Goal: Find specific page/section: Find specific page/section

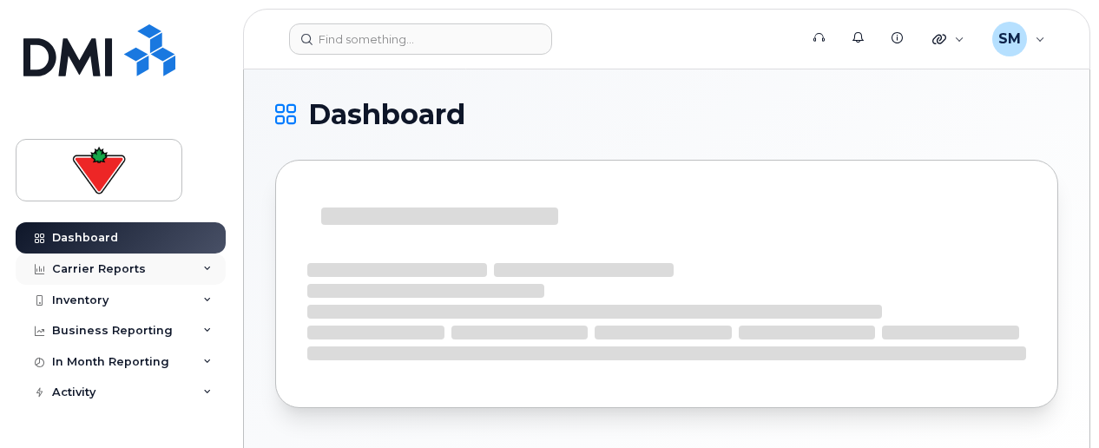
click at [192, 266] on div "Carrier Reports" at bounding box center [121, 269] width 210 height 31
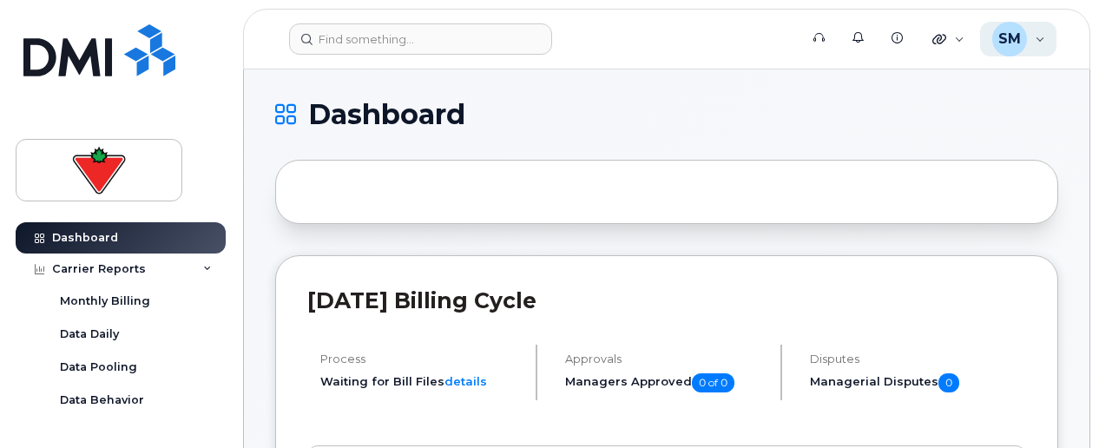
click at [1021, 36] on div "SM" at bounding box center [1009, 39] width 35 height 35
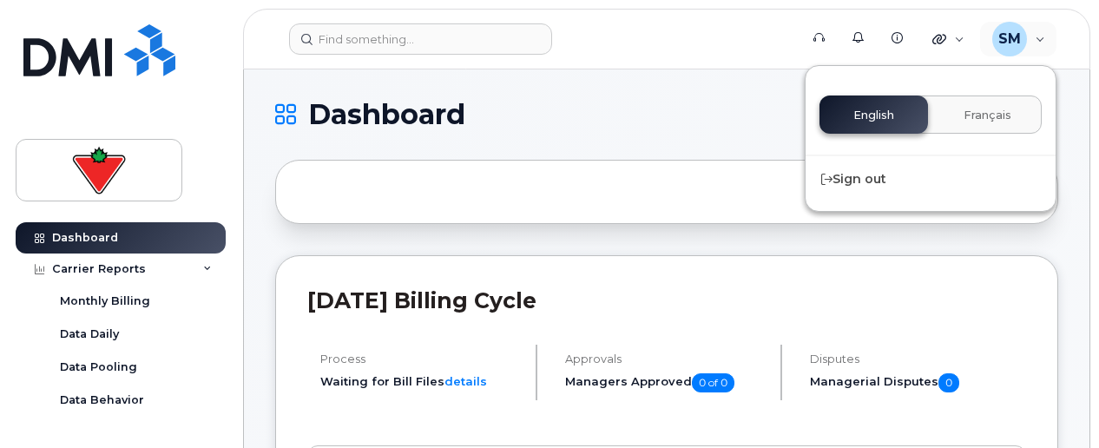
click at [509, 102] on h1 "Dashboard" at bounding box center [662, 115] width 774 height 28
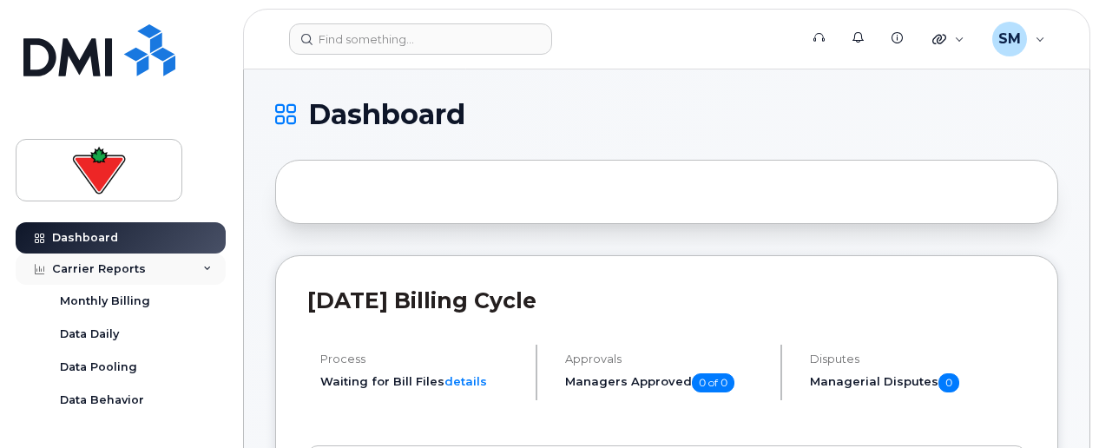
click at [182, 273] on div "Carrier Reports" at bounding box center [121, 269] width 210 height 31
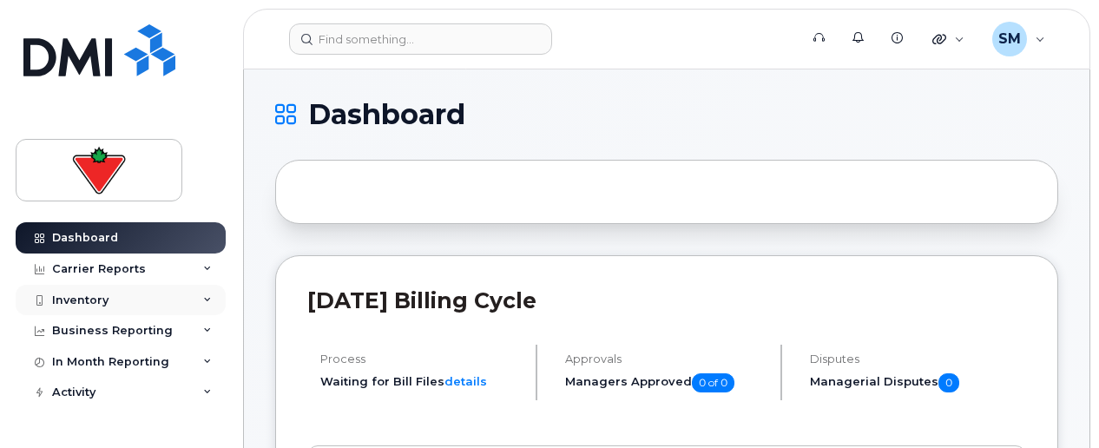
click at [185, 299] on div "Inventory" at bounding box center [121, 300] width 210 height 31
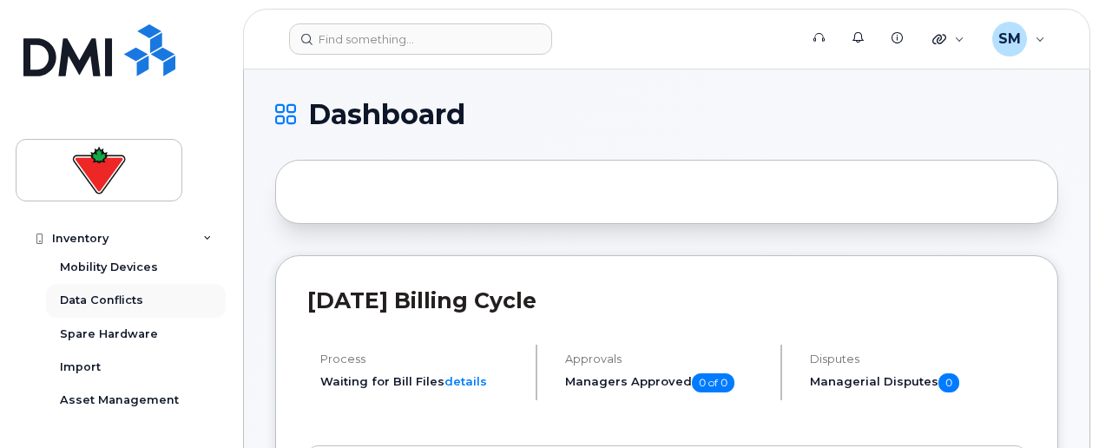
scroll to position [58, 0]
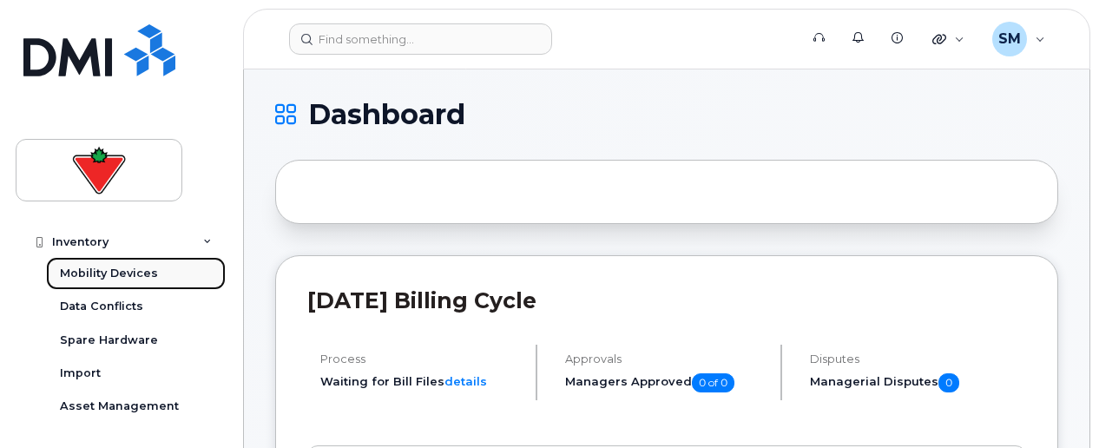
click at [116, 275] on div "Mobility Devices" at bounding box center [109, 274] width 98 height 16
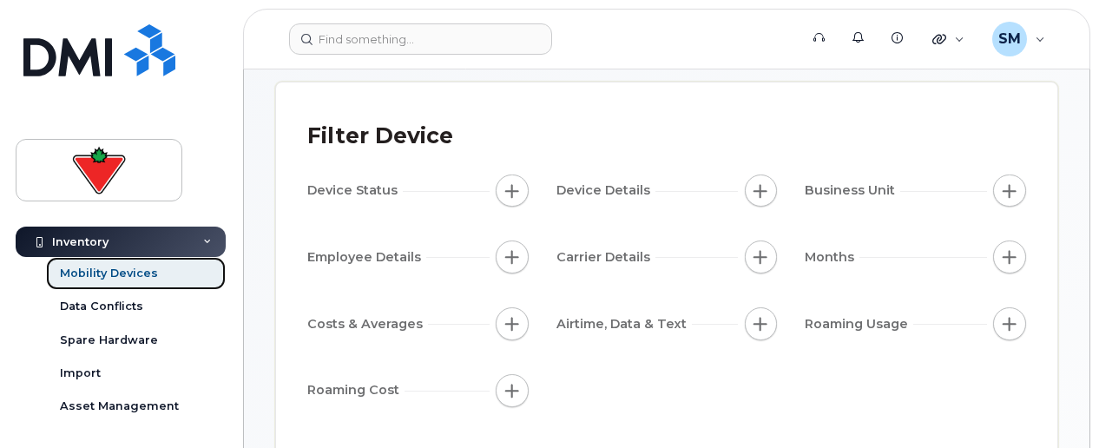
scroll to position [120, 0]
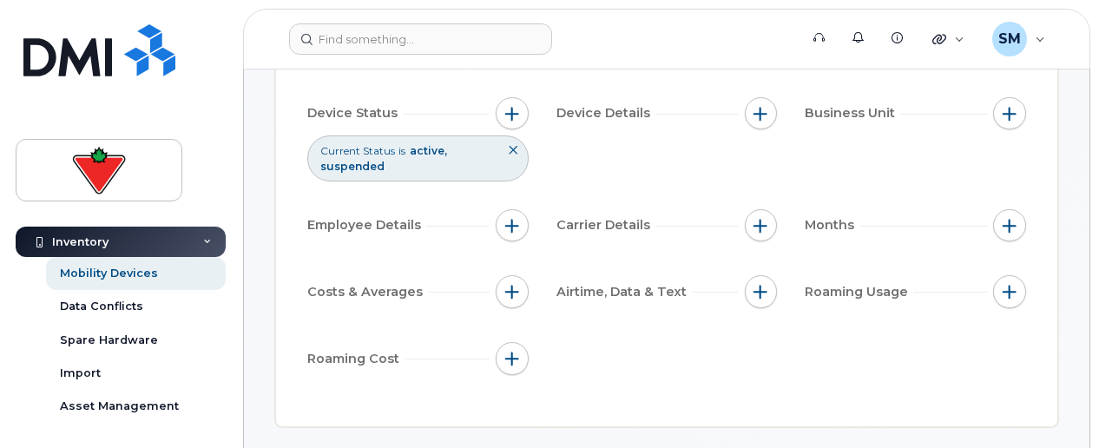
scroll to position [201, 0]
